Goal: Transaction & Acquisition: Purchase product/service

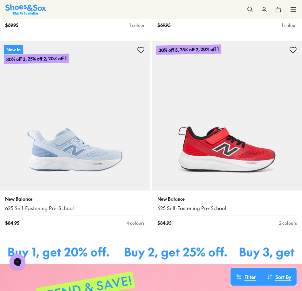
scroll to position [159, 0]
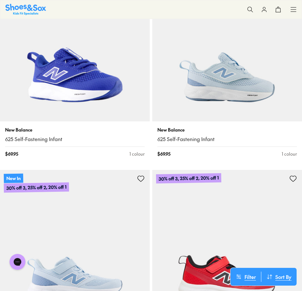
click at [72, 82] on img at bounding box center [74, 46] width 149 height 149
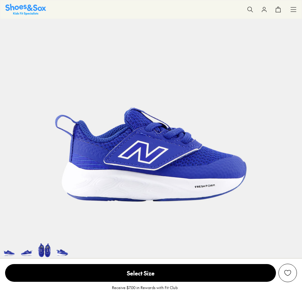
scroll to position [222, 0]
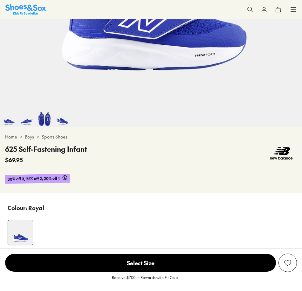
select select "*"
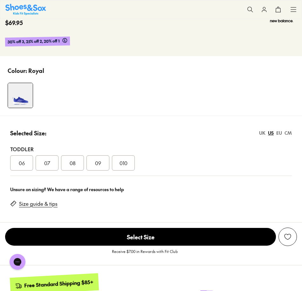
scroll to position [444, 0]
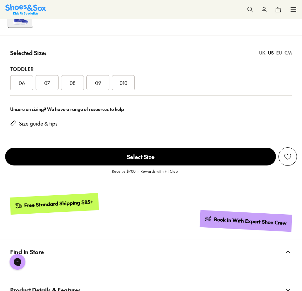
click at [121, 84] on span "010" at bounding box center [123, 83] width 8 height 8
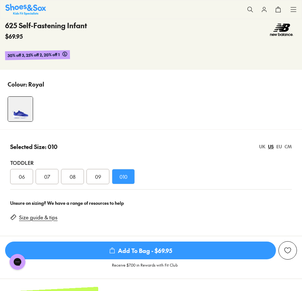
scroll to position [349, 0]
